Goal: Task Accomplishment & Management: Use online tool/utility

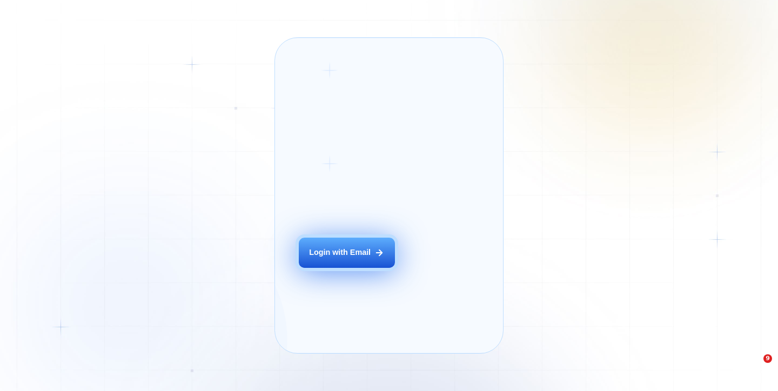
click at [326, 258] on div "Login with Email" at bounding box center [340, 253] width 62 height 11
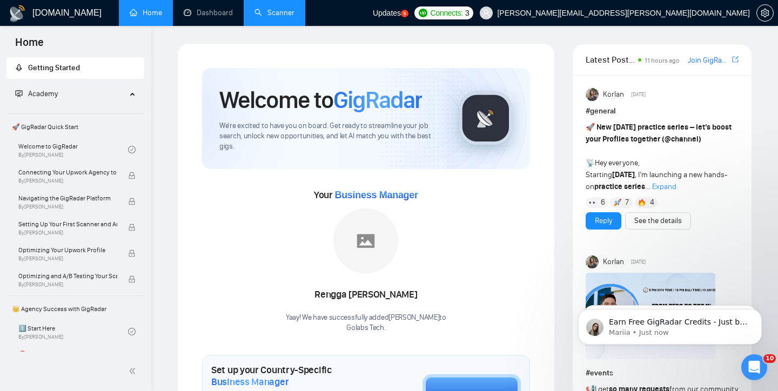
click at [273, 8] on link "Scanner" at bounding box center [275, 12] width 40 height 9
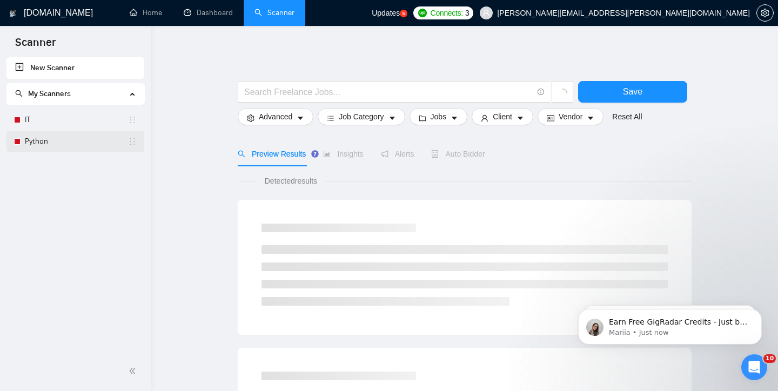
click at [43, 144] on link "Python" at bounding box center [76, 142] width 103 height 22
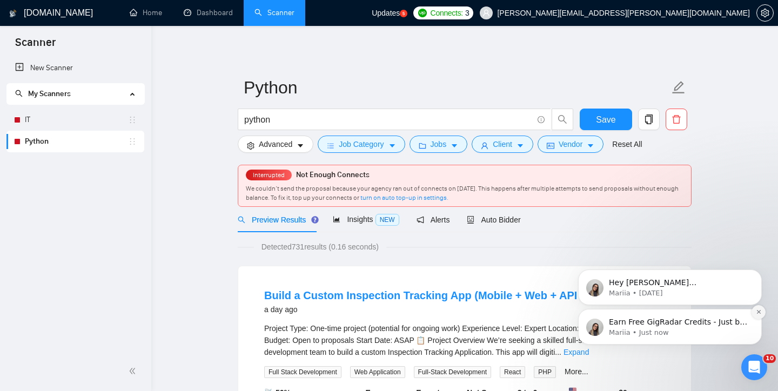
click at [761, 315] on icon "Dismiss notification" at bounding box center [759, 312] width 6 height 6
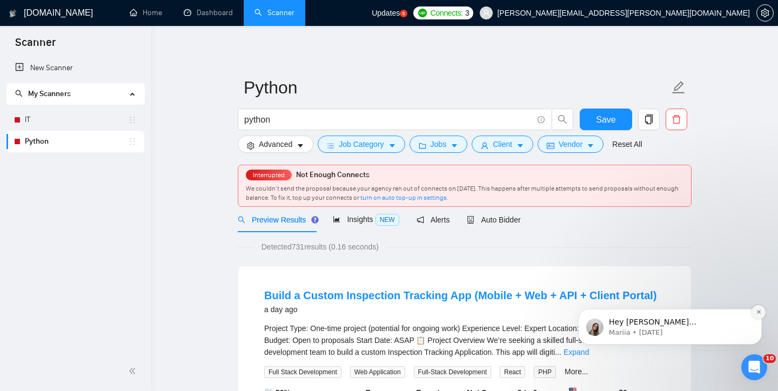
click at [761, 315] on icon "Dismiss notification" at bounding box center [759, 312] width 6 height 6
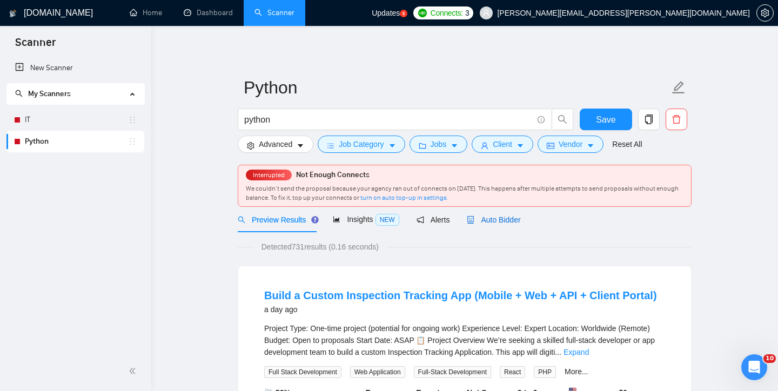
click at [495, 218] on span "Auto Bidder" at bounding box center [494, 220] width 54 height 9
